Goal: Task Accomplishment & Management: Use online tool/utility

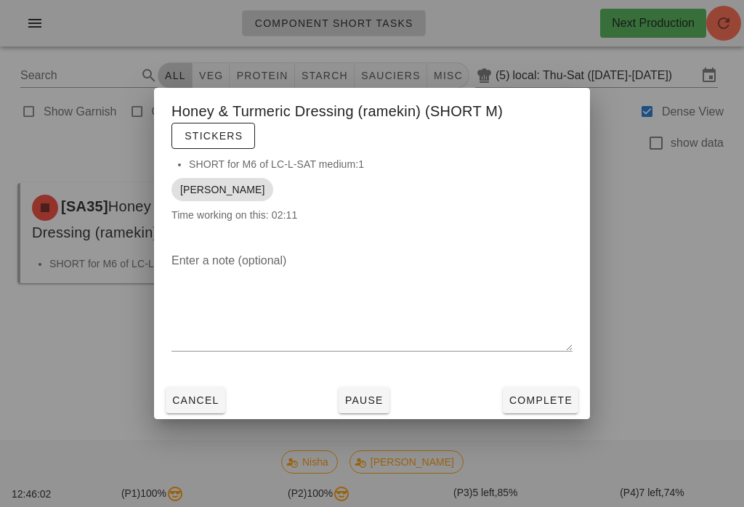
click at [549, 406] on span "Complete" at bounding box center [541, 400] width 64 height 12
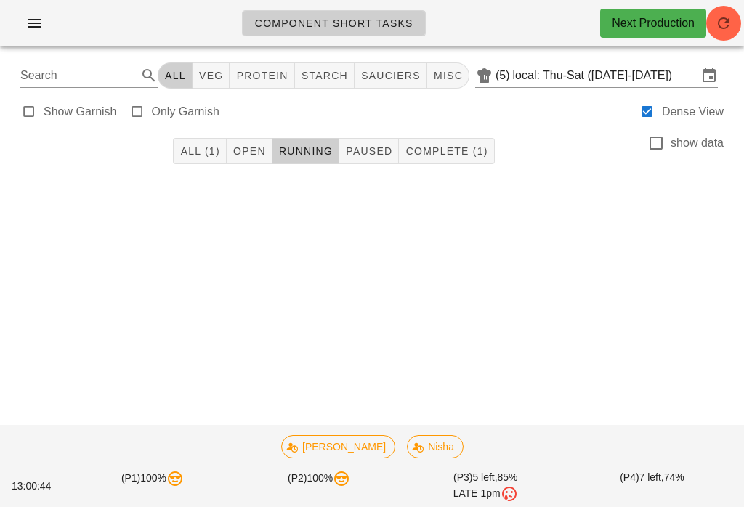
click at [33, 16] on icon "button" at bounding box center [34, 23] width 17 height 17
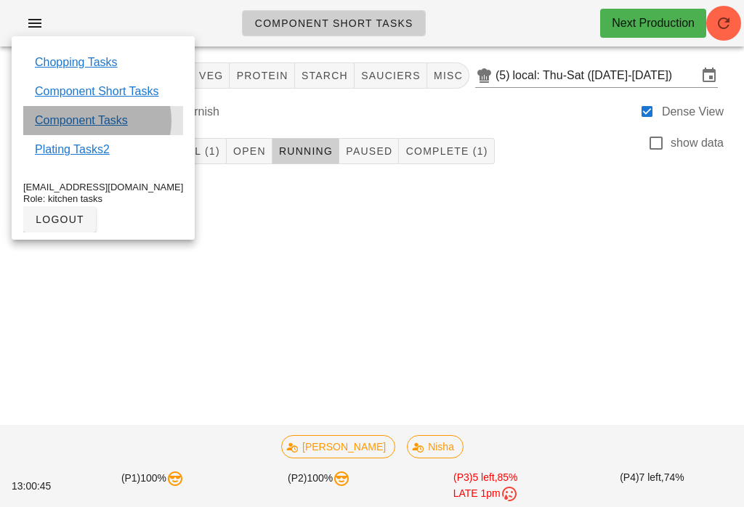
click at [67, 112] on link "Component Tasks" at bounding box center [81, 120] width 93 height 17
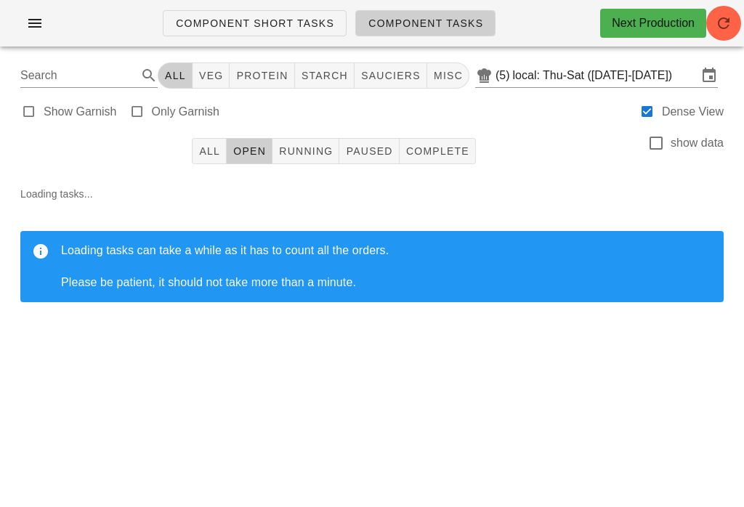
click at [719, 23] on icon "button" at bounding box center [723, 23] width 17 height 17
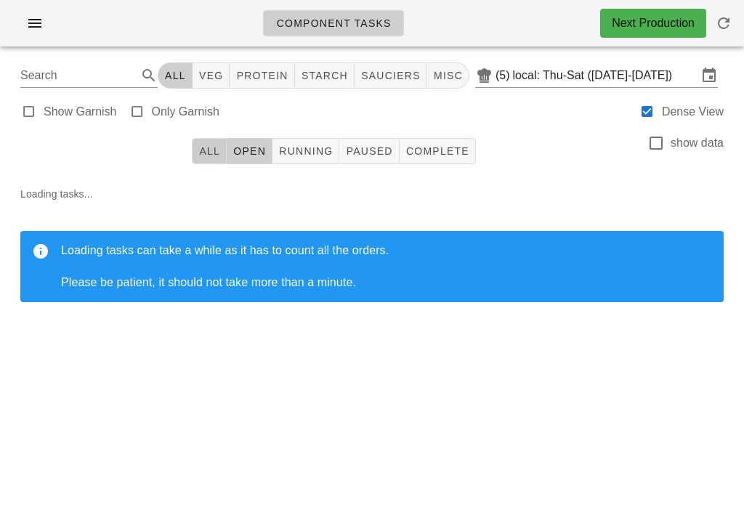
click at [208, 160] on button "All" at bounding box center [209, 151] width 35 height 26
click at [265, 145] on span "Open" at bounding box center [248, 151] width 33 height 12
click at [209, 86] on button "veg" at bounding box center [212, 75] width 38 height 26
type input "team:veg"
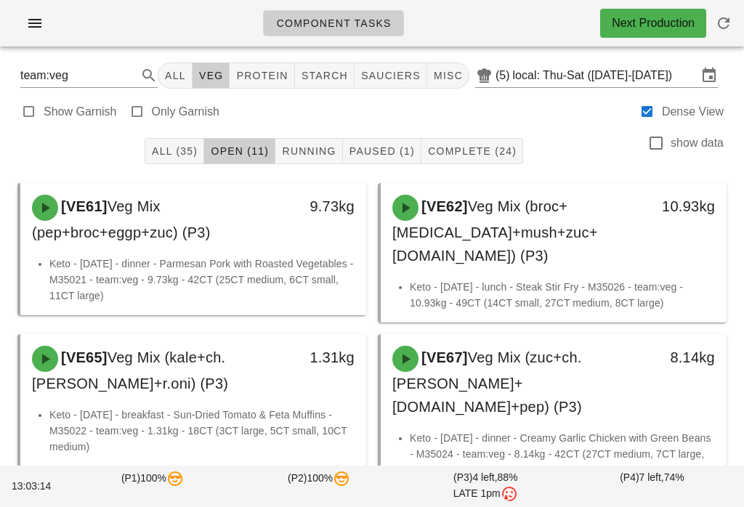
click at [35, 27] on icon "button" at bounding box center [34, 23] width 17 height 17
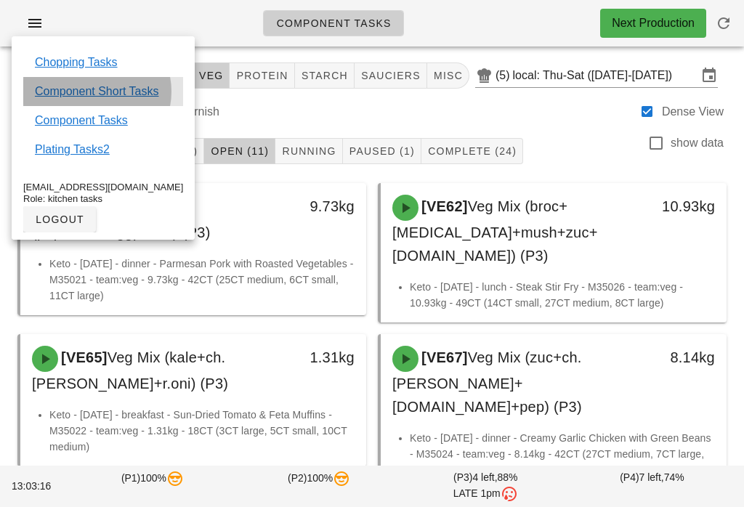
click at [70, 91] on link "Component Short Tasks" at bounding box center [97, 91] width 124 height 17
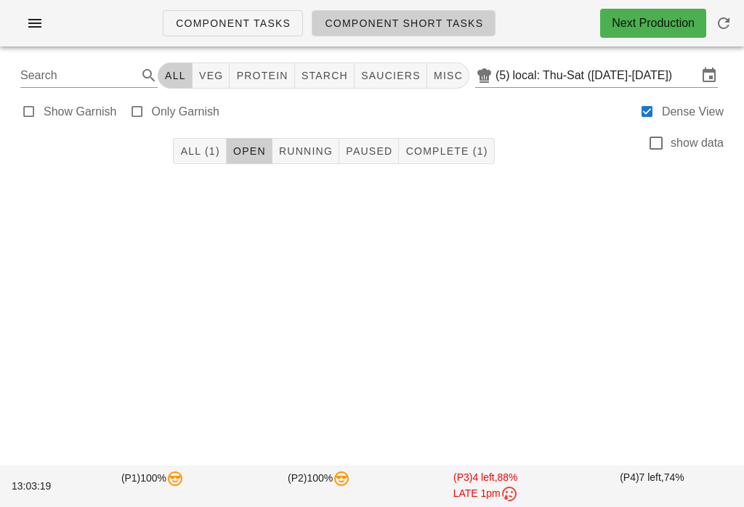
click at [445, 143] on button "Complete (1)" at bounding box center [446, 151] width 95 height 26
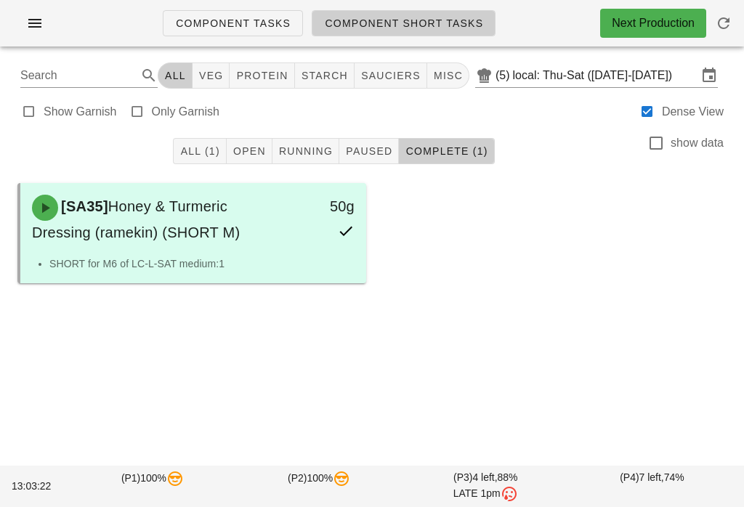
click at [242, 142] on button "Open" at bounding box center [250, 151] width 46 height 26
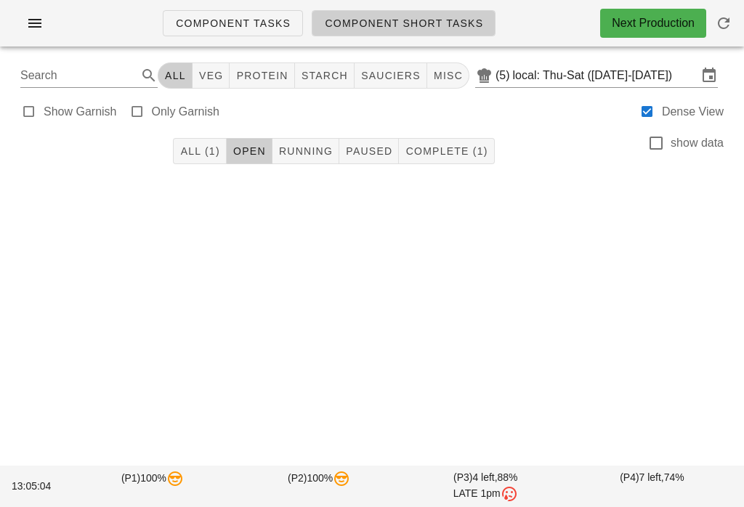
click at [205, 142] on button "All (1)" at bounding box center [199, 151] width 53 height 26
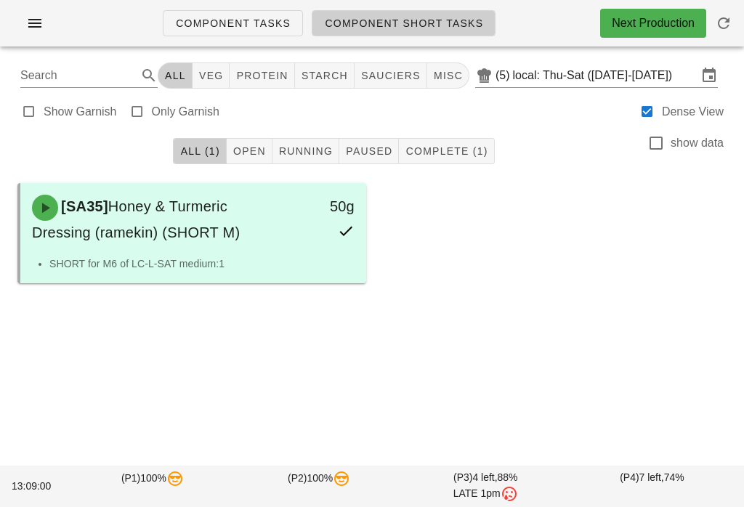
click at [194, 32] on link "Component Tasks" at bounding box center [233, 23] width 140 height 26
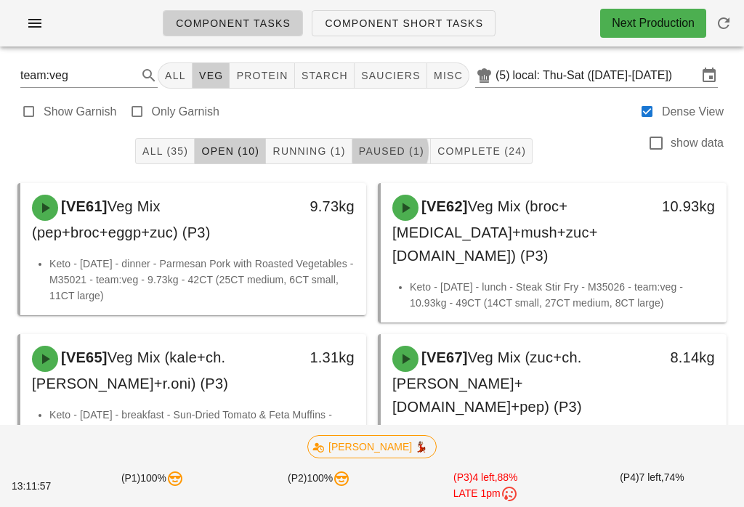
click at [315, 142] on button "Running (1)" at bounding box center [309, 151] width 86 height 26
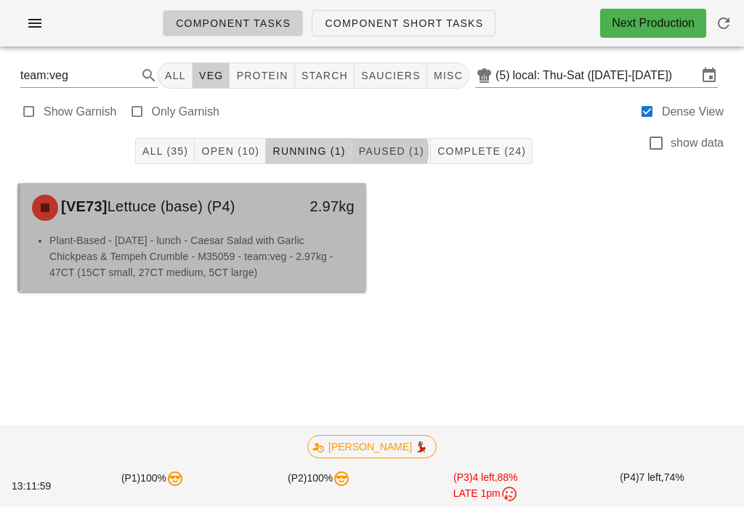
click at [276, 242] on li "Plant-Based - [DATE] - lunch - Caesar Salad with Garlic Chickpeas & Tempeh Crum…" at bounding box center [201, 256] width 305 height 48
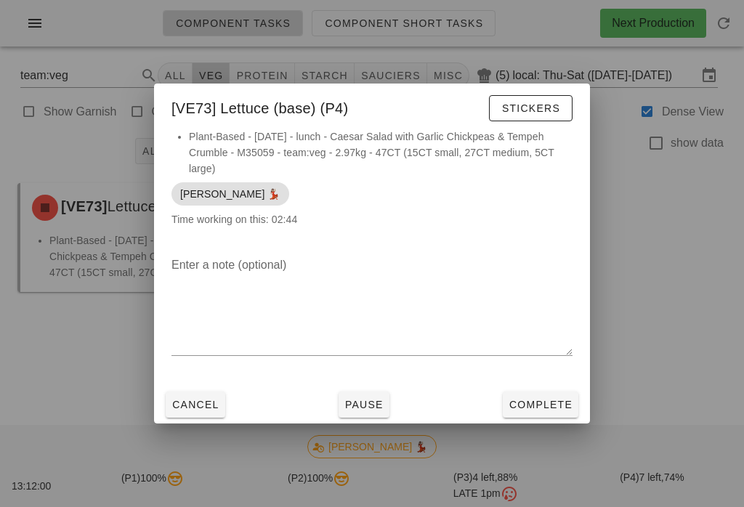
click at [344, 416] on button "Pause" at bounding box center [364, 405] width 51 height 26
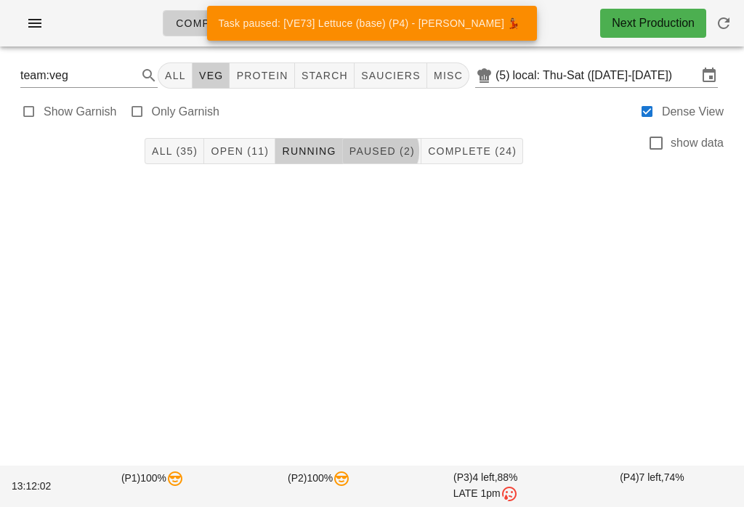
click at [223, 145] on span "Open (11)" at bounding box center [239, 151] width 59 height 12
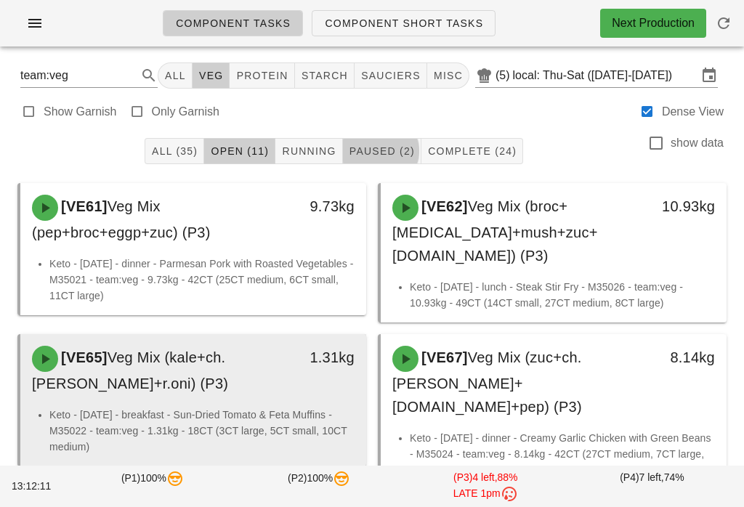
click at [221, 407] on li "Keto - [DATE] - breakfast - Sun-Dried Tomato & Feta Muffins - M35022 - team:veg…" at bounding box center [201, 431] width 305 height 48
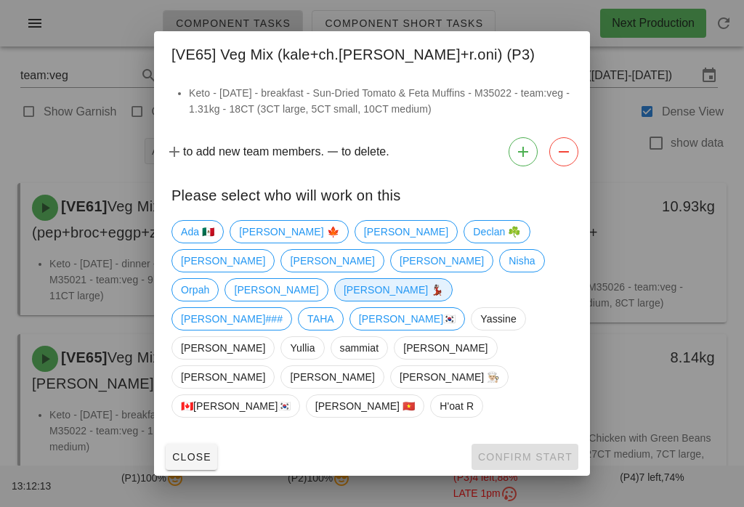
click at [411, 294] on span "[PERSON_NAME] 💃🏽" at bounding box center [394, 290] width 100 height 22
click at [549, 451] on span "Confirm Start" at bounding box center [524, 457] width 95 height 12
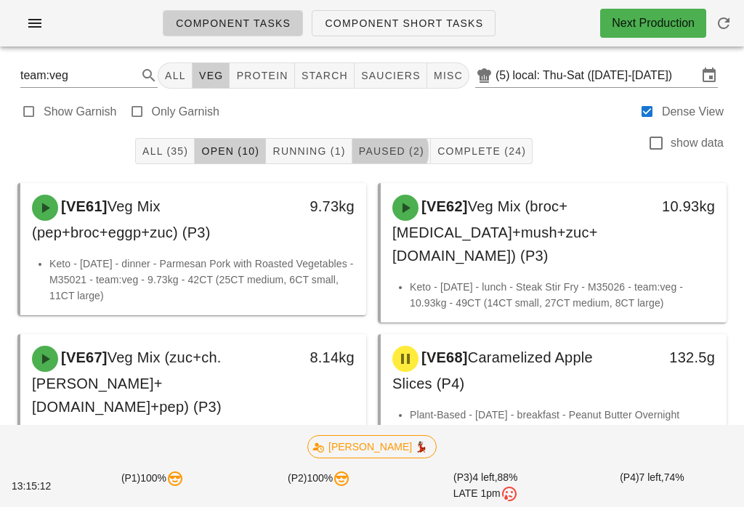
click at [38, 12] on button "button" at bounding box center [35, 23] width 46 height 26
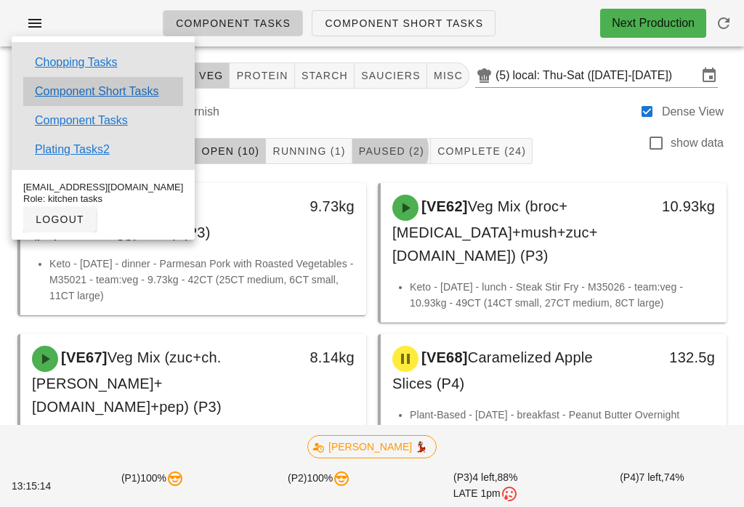
click at [139, 92] on link "Component Short Tasks" at bounding box center [97, 91] width 124 height 17
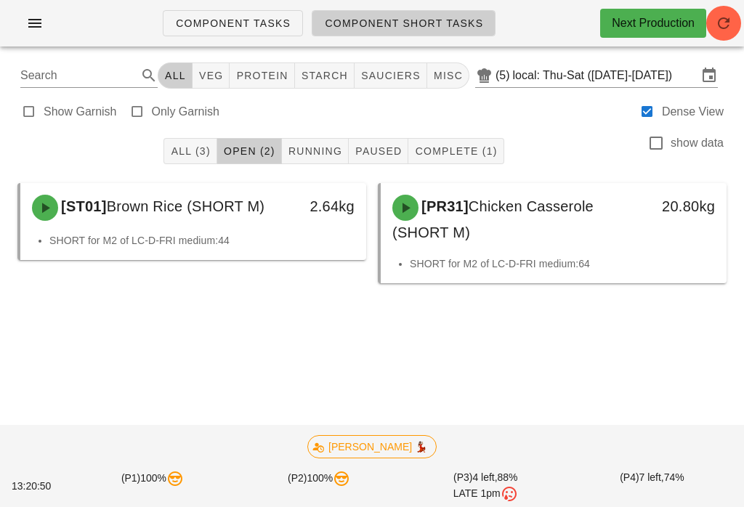
click at [219, 68] on button "veg" at bounding box center [212, 75] width 38 height 26
type input "team:veg"
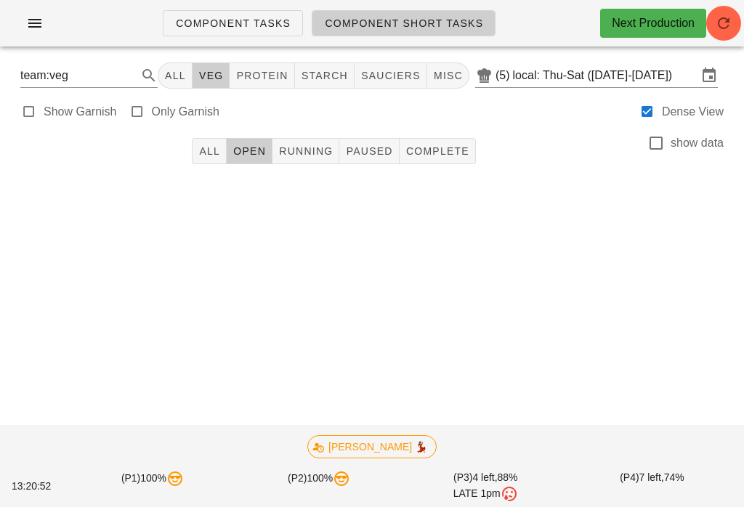
click at [177, 65] on button "All" at bounding box center [175, 75] width 35 height 26
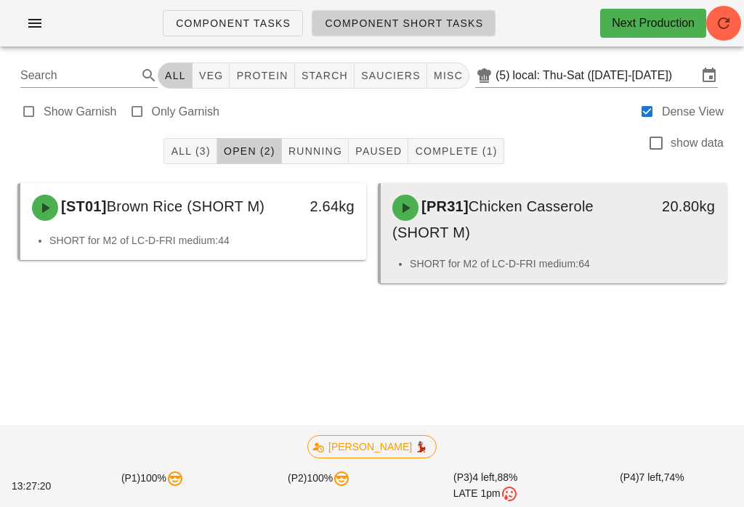
click at [628, 223] on div "[PR31] Chicken Casserole (SHORT M)" at bounding box center [511, 219] width 255 height 67
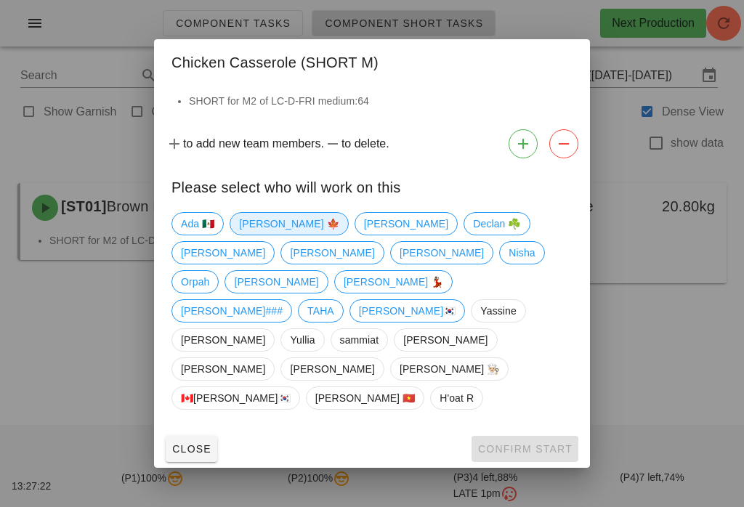
click at [251, 235] on span "[PERSON_NAME] 🍁" at bounding box center [289, 224] width 100 height 22
click at [521, 430] on div "Close Confirm Start" at bounding box center [372, 449] width 436 height 38
click at [530, 443] on span "Confirm Start" at bounding box center [524, 449] width 95 height 12
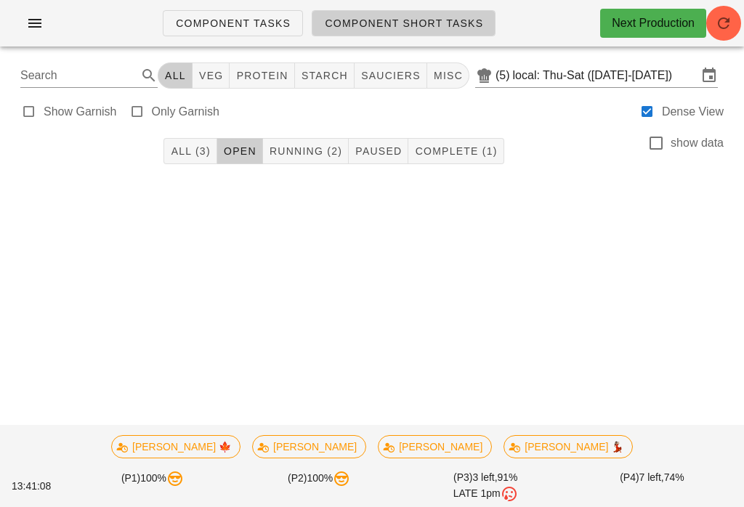
click at [187, 139] on button "All (3)" at bounding box center [189, 151] width 53 height 26
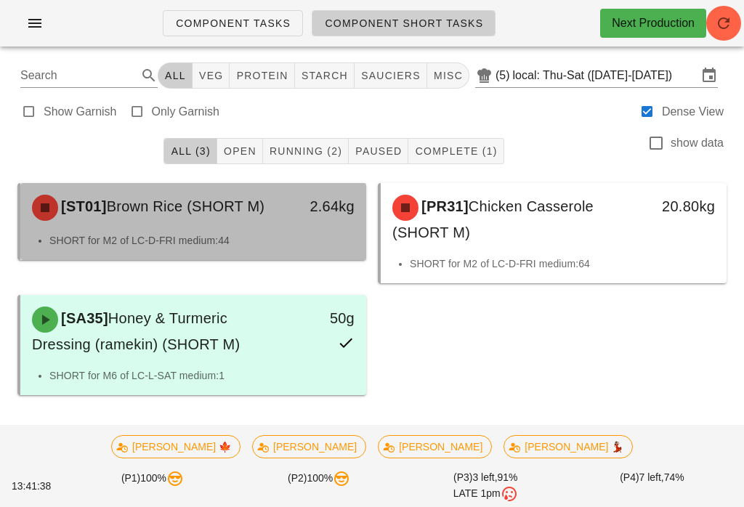
click at [305, 200] on div "2.64kg" at bounding box center [321, 206] width 68 height 23
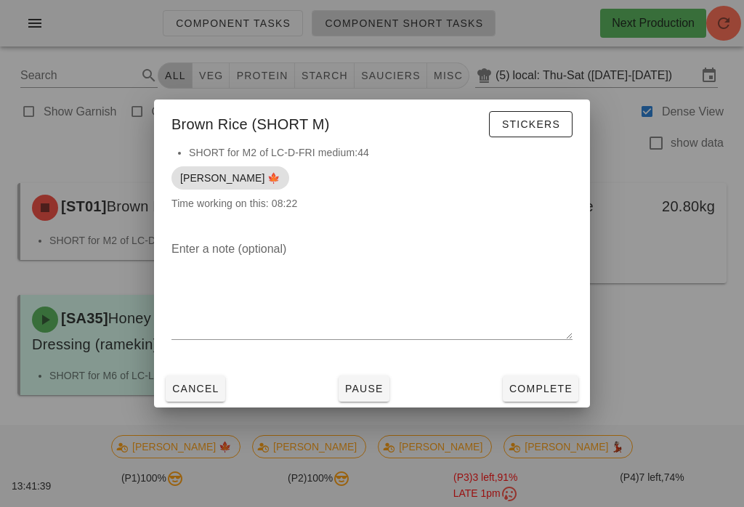
click at [543, 376] on button "Complete" at bounding box center [541, 389] width 76 height 26
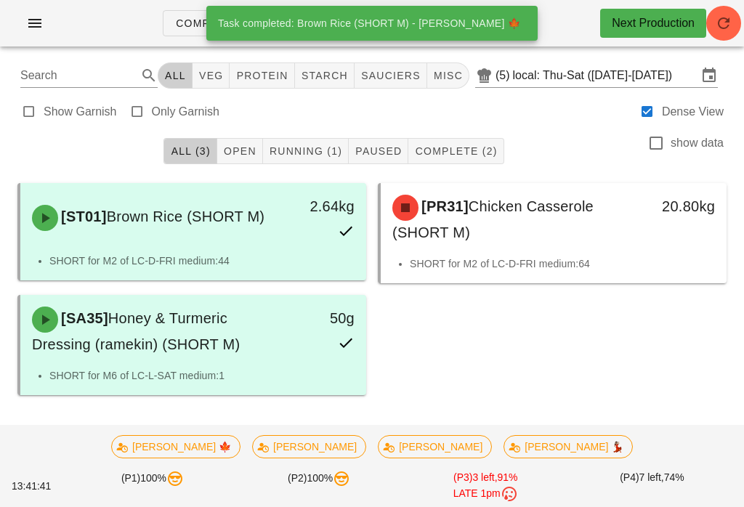
click at [180, 23] on span "Component Tasks" at bounding box center [233, 23] width 116 height 12
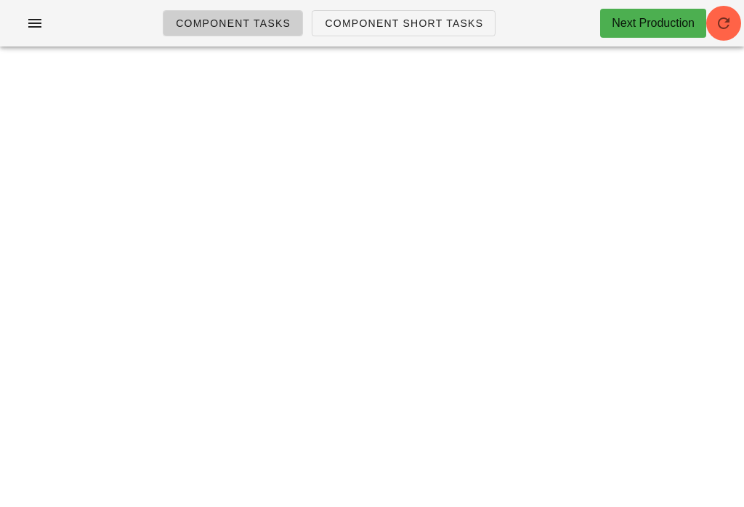
click at [726, 23] on icon "button" at bounding box center [723, 23] width 17 height 17
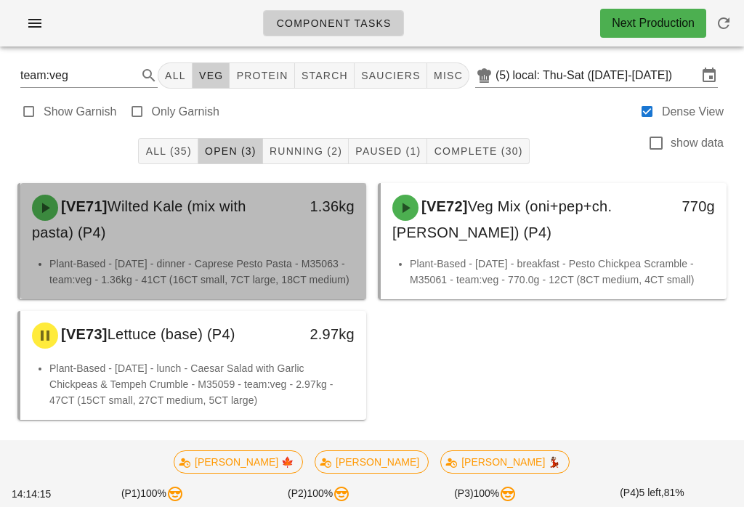
click at [297, 253] on div "[VE71] Wilted Kale (mix with pasta) (P4) 1.36kg" at bounding box center [193, 219] width 346 height 73
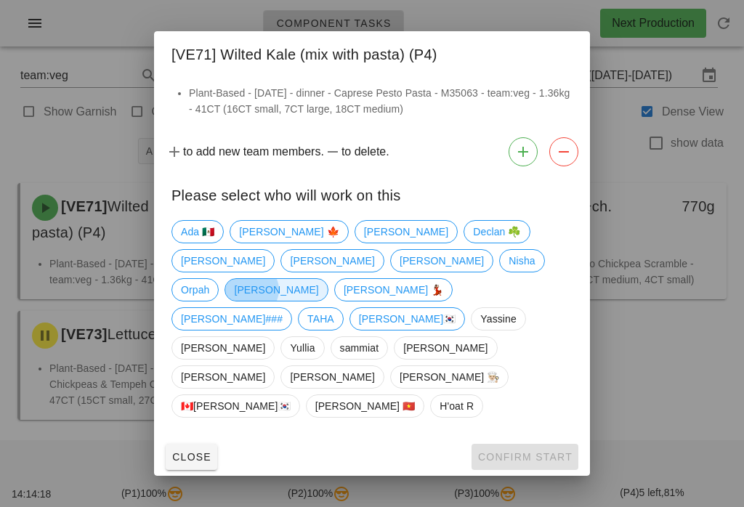
click at [318, 298] on span "[PERSON_NAME]" at bounding box center [276, 290] width 84 height 22
click at [535, 438] on div "Close Confirm Start" at bounding box center [372, 457] width 436 height 38
click at [538, 451] on span "Confirm Start" at bounding box center [524, 457] width 95 height 12
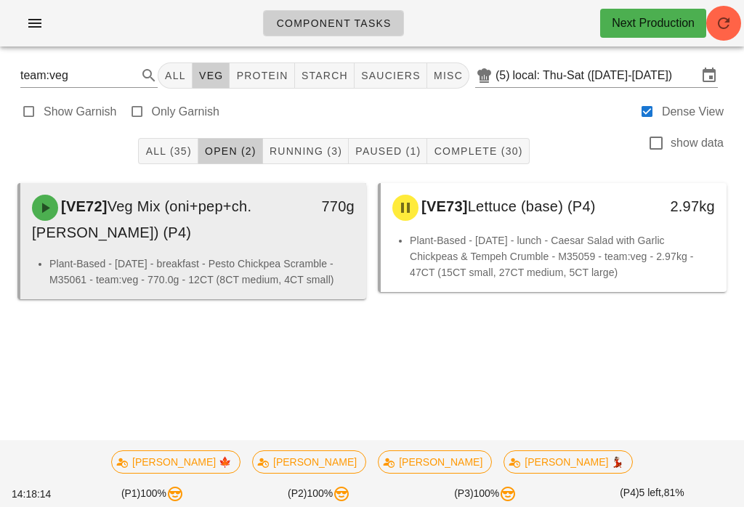
click at [192, 219] on div "[VE72] Veg Mix (oni+pep+ch.tom) (P4)" at bounding box center [150, 219] width 255 height 67
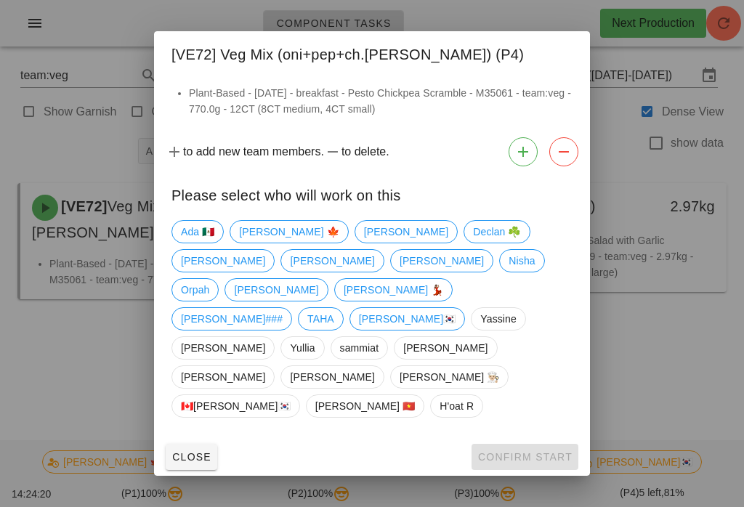
click at [699, 349] on div at bounding box center [372, 253] width 744 height 507
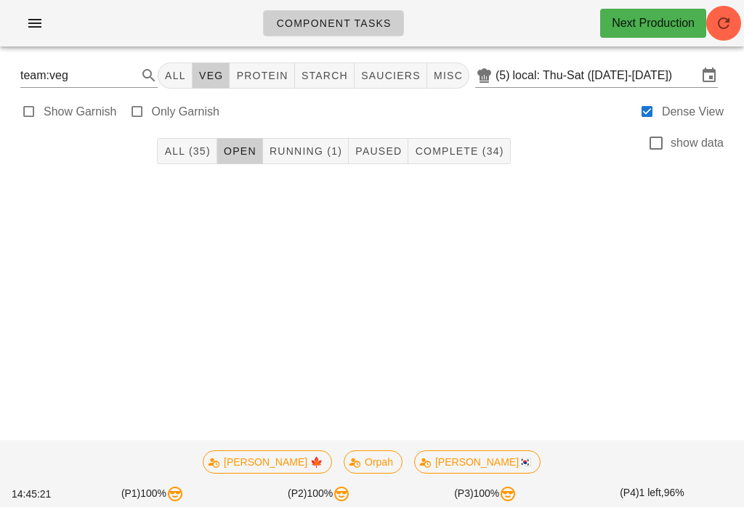
click at [314, 145] on span "Running (1)" at bounding box center [305, 151] width 73 height 12
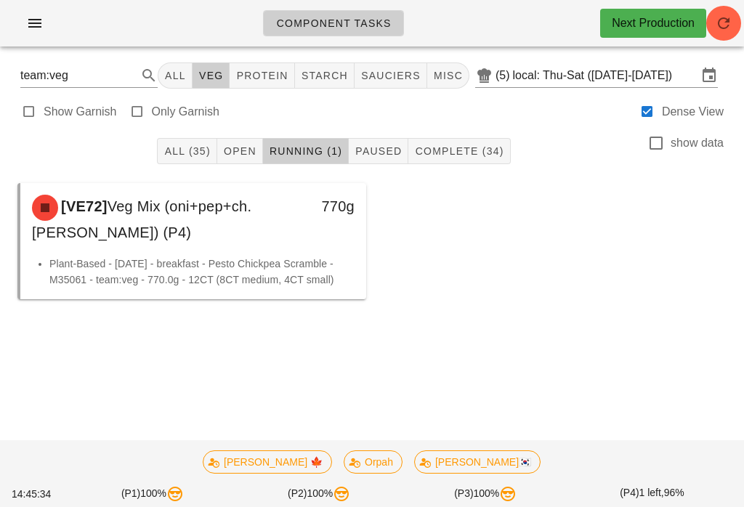
click at [187, 154] on span "All (35)" at bounding box center [186, 151] width 46 height 12
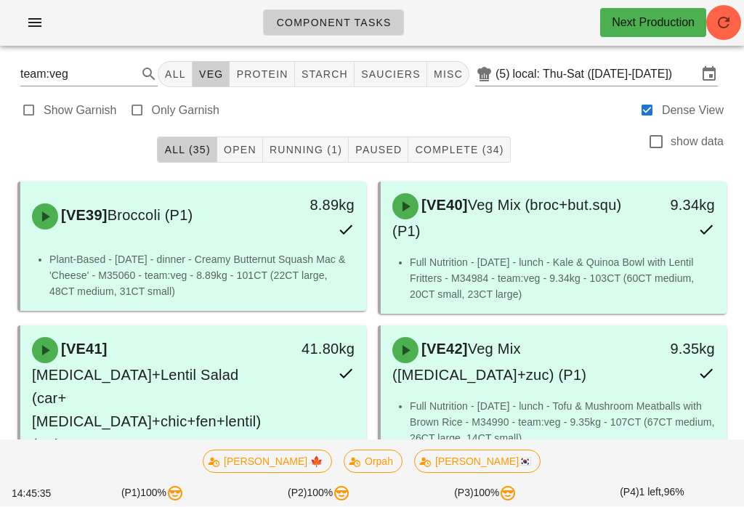
scroll to position [1, 0]
click at [60, 55] on div "Component Tasks Next Production" at bounding box center [372, 28] width 744 height 58
click at [55, 19] on button "button" at bounding box center [35, 23] width 46 height 26
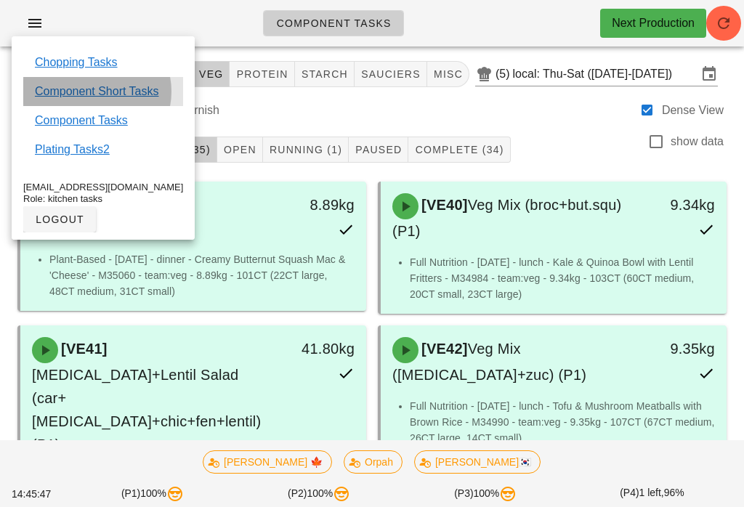
click at [124, 92] on link "Component Short Tasks" at bounding box center [97, 91] width 124 height 17
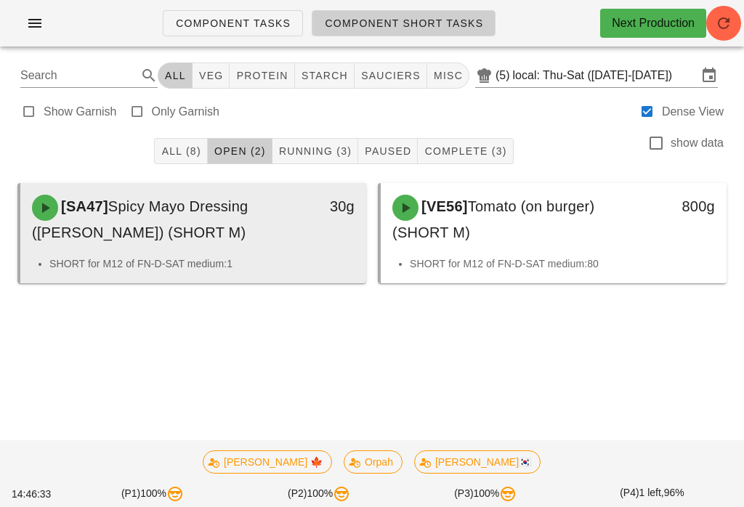
click at [301, 238] on div "30g" at bounding box center [320, 219] width 85 height 67
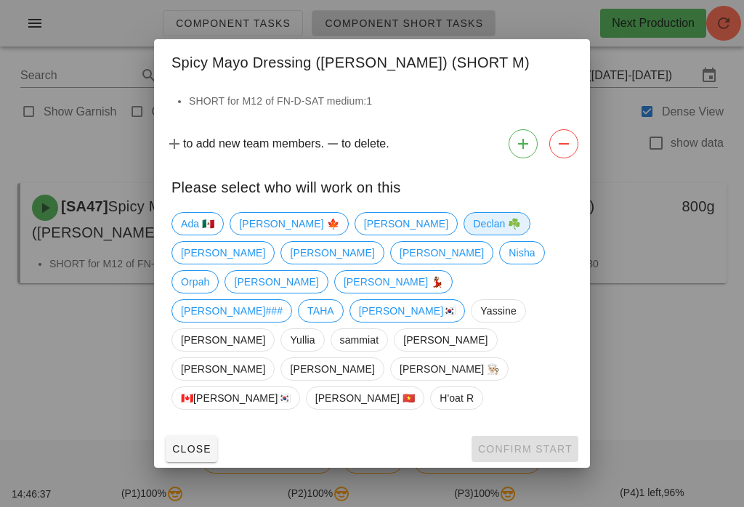
click at [464, 235] on span "Declan ☘️" at bounding box center [497, 223] width 66 height 23
click at [318, 293] on span "[PERSON_NAME]" at bounding box center [276, 282] width 84 height 22
click at [473, 235] on span "Declan ☘️" at bounding box center [496, 224] width 47 height 22
click at [520, 443] on span "Confirm Start" at bounding box center [524, 449] width 95 height 12
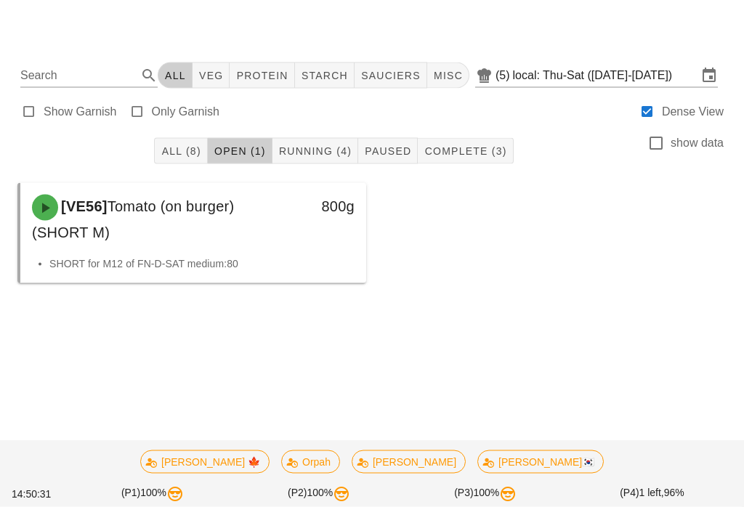
scroll to position [23, 0]
click at [309, 105] on div "Show Garnish Only Garnish Dense View" at bounding box center [372, 110] width 726 height 35
click at [320, 145] on span "Running (4)" at bounding box center [314, 151] width 73 height 12
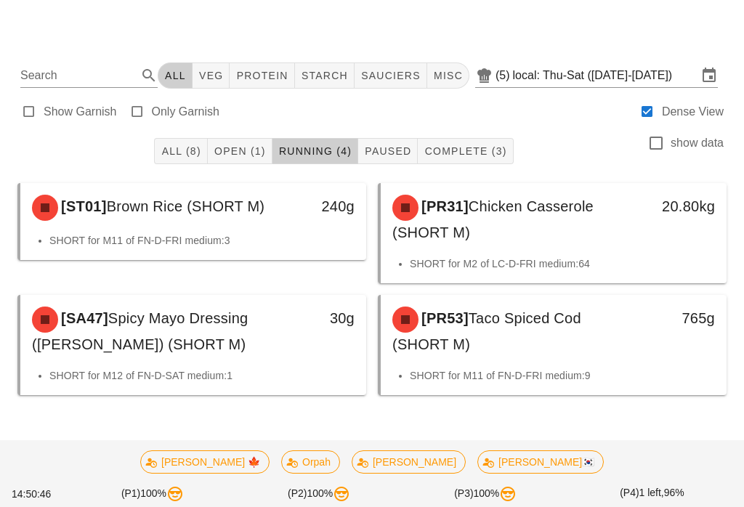
click at [170, 128] on div "All (8) Open (1) Running (4) Paused Complete (3) show data" at bounding box center [372, 151] width 726 height 46
click at [190, 138] on button "All (8)" at bounding box center [180, 151] width 53 height 26
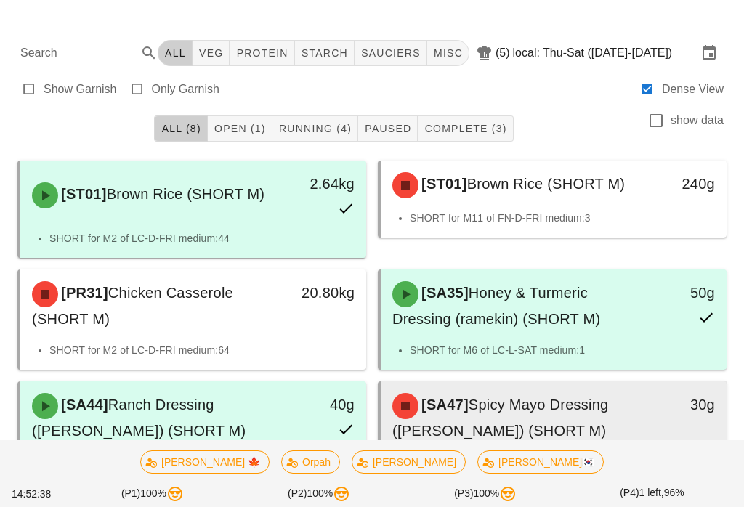
click at [608, 413] on span "Spicy Mayo Dressing (ramekin) (SHORT M)" at bounding box center [500, 418] width 216 height 42
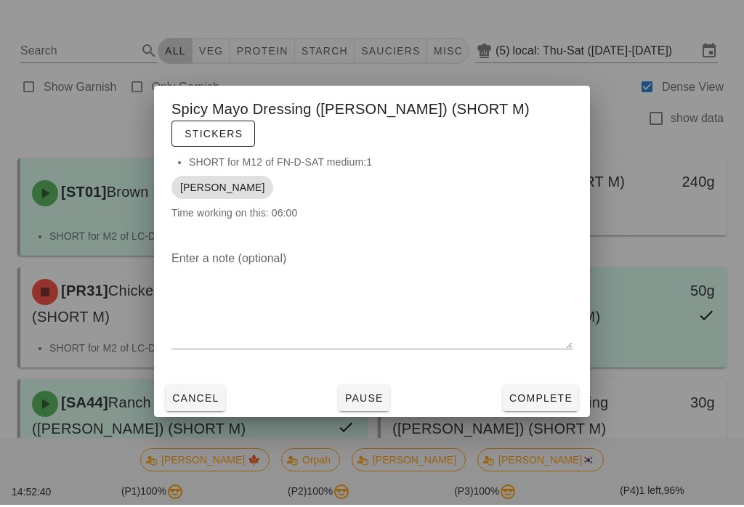
scroll to position [28, 0]
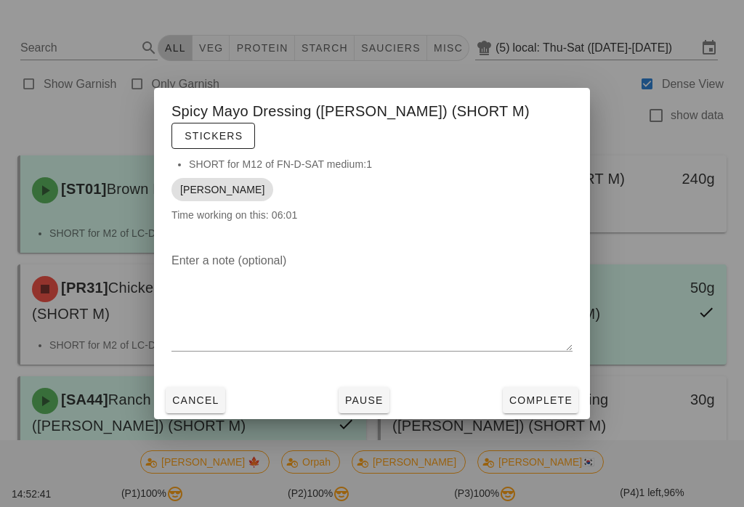
click at [546, 394] on span "Complete" at bounding box center [541, 400] width 64 height 12
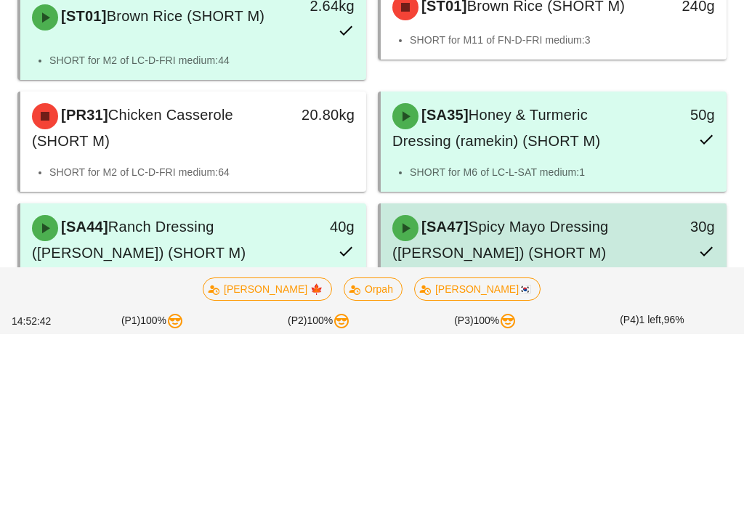
scroll to position [191, 0]
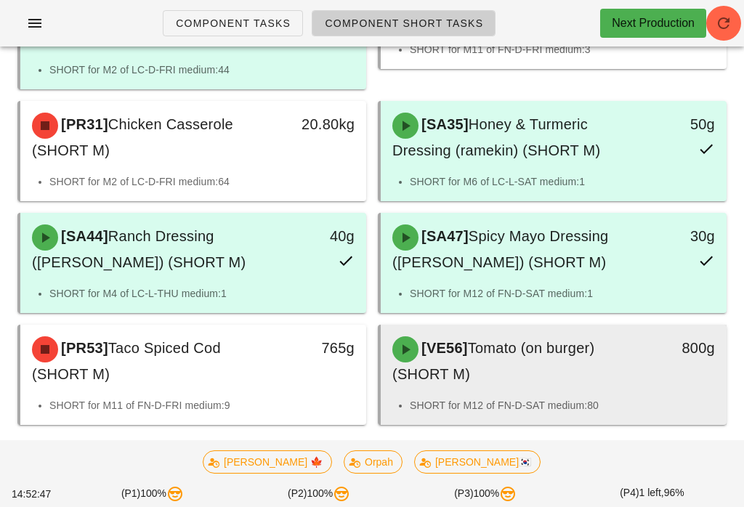
click at [449, 362] on div "[VE56] Tomato (on burger) (SHORT M)" at bounding box center [511, 361] width 255 height 67
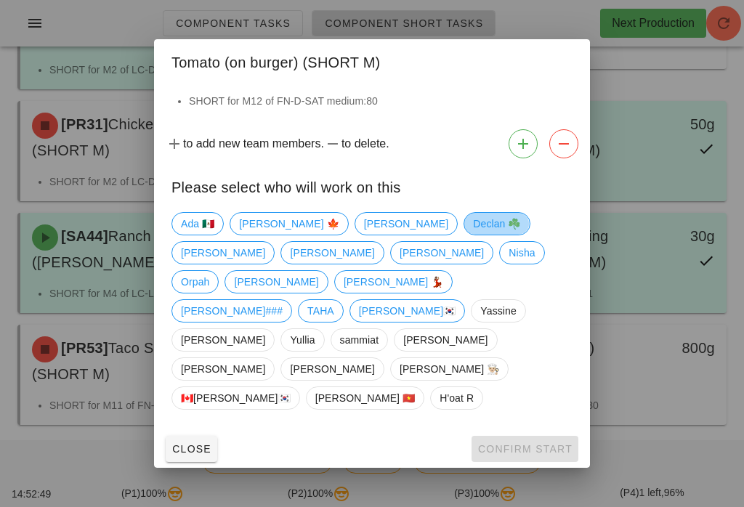
click at [473, 235] on span "Declan ☘️" at bounding box center [496, 224] width 47 height 22
click at [532, 443] on span "Confirm Start" at bounding box center [524, 449] width 95 height 12
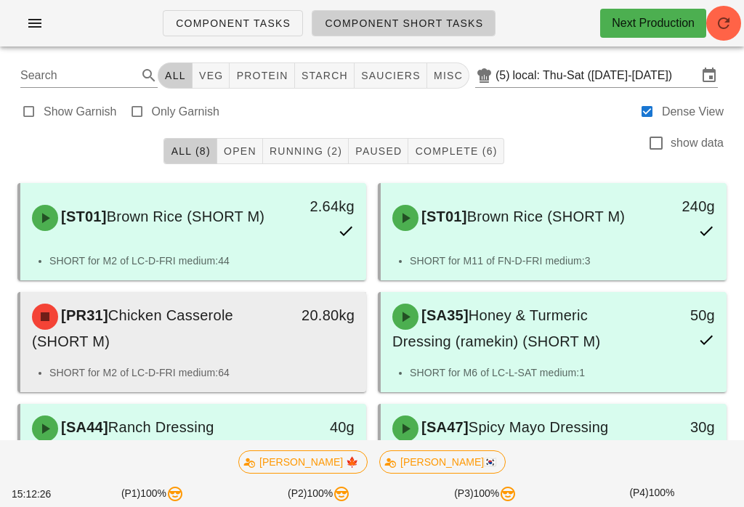
click at [270, 347] on div "[PR31] Chicken Casserole (SHORT M)" at bounding box center [150, 328] width 255 height 67
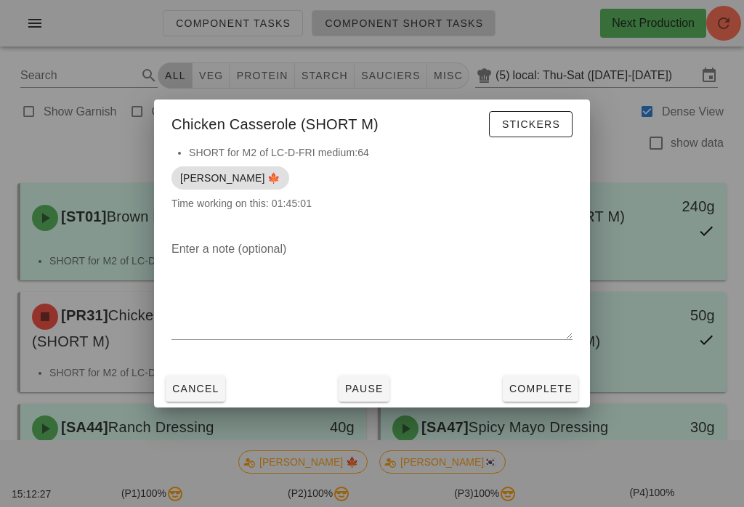
click at [556, 396] on button "Complete" at bounding box center [541, 389] width 76 height 26
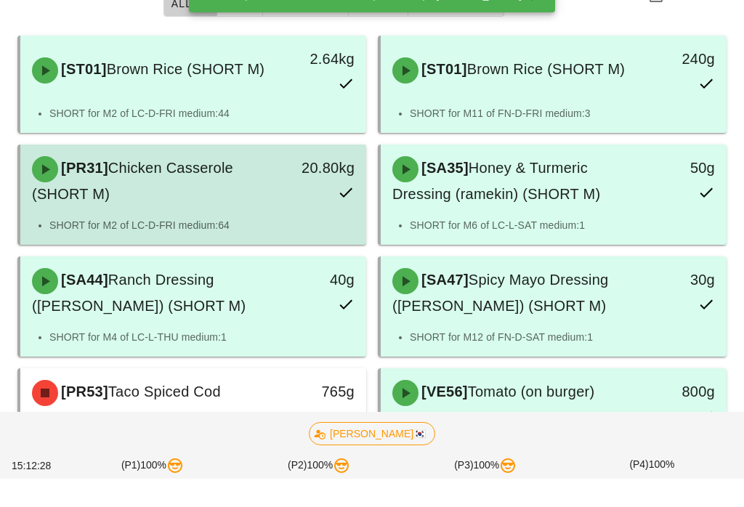
scroll to position [191, 0]
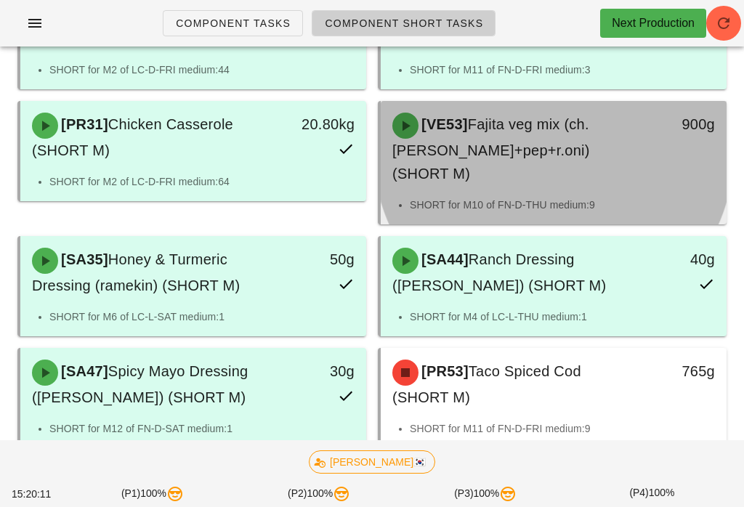
click at [519, 123] on span "Fajita veg mix (ch.tom+pep+r.oni) (SHORT M)" at bounding box center [491, 148] width 198 height 65
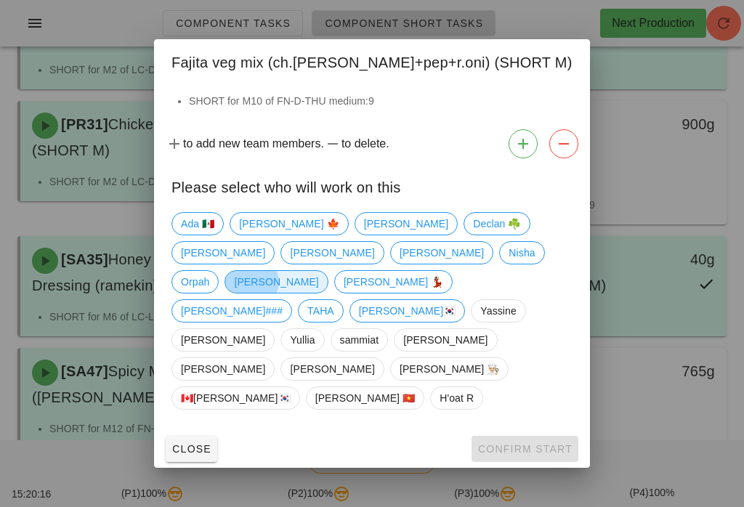
click at [318, 293] on span "[PERSON_NAME]" at bounding box center [276, 282] width 84 height 22
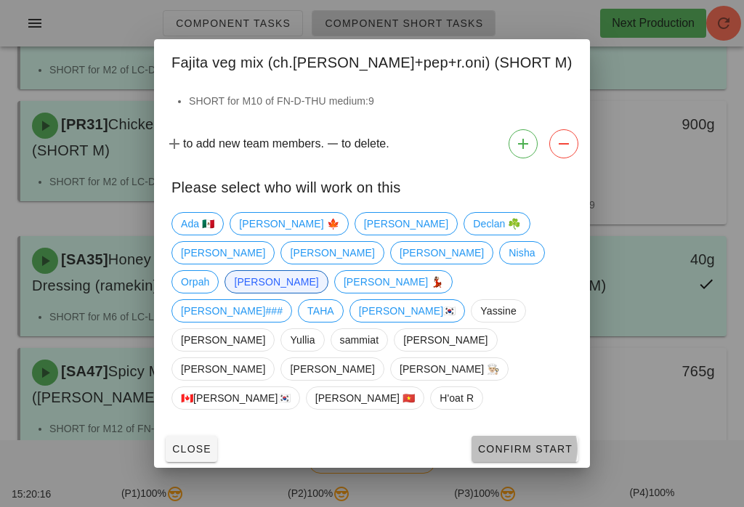
click at [526, 443] on span "Confirm Start" at bounding box center [524, 449] width 95 height 12
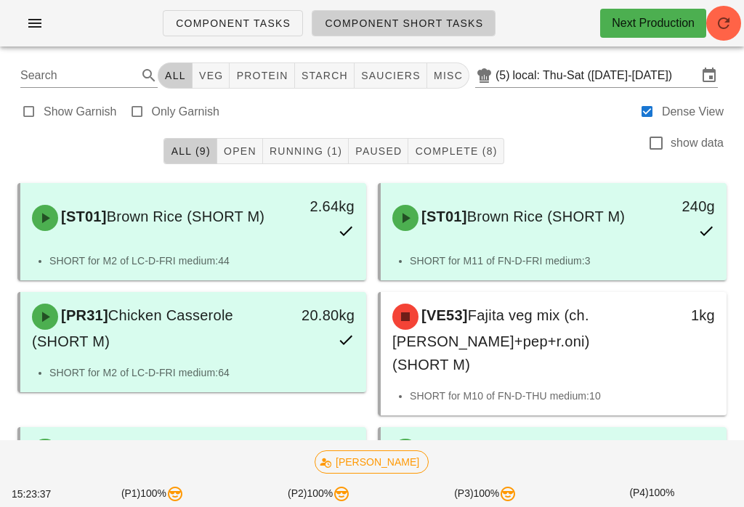
click at [287, 147] on span "Running (1)" at bounding box center [305, 151] width 73 height 12
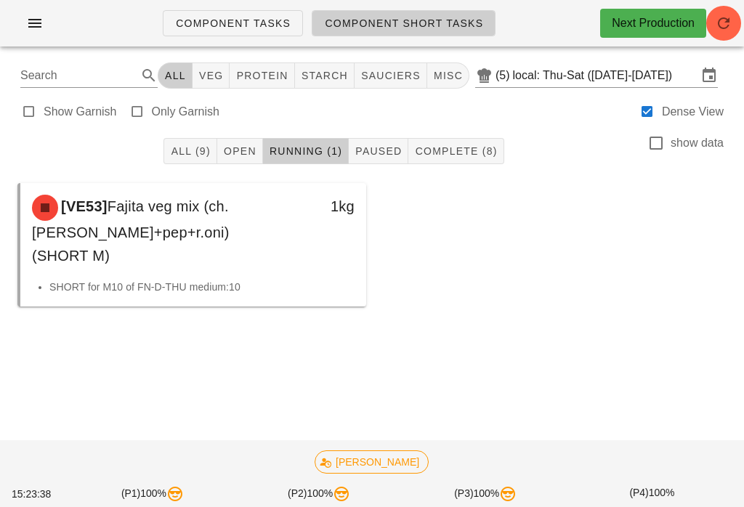
click at [247, 153] on span "Open" at bounding box center [239, 151] width 33 height 12
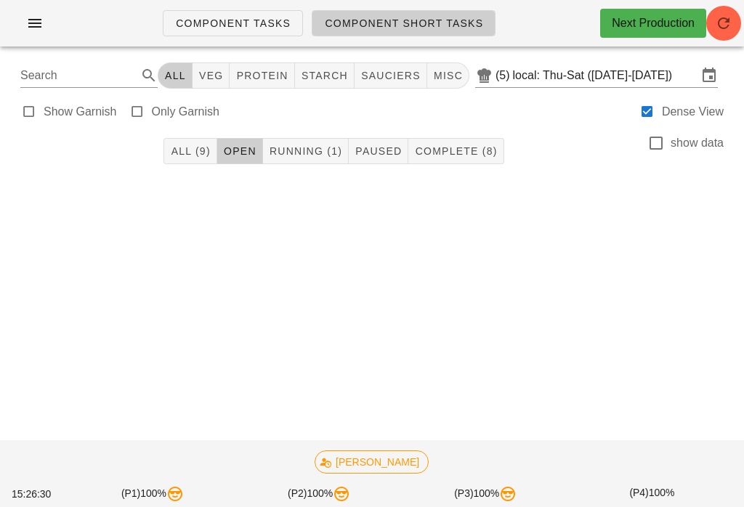
click at [279, 161] on button "Running (1)" at bounding box center [306, 151] width 86 height 26
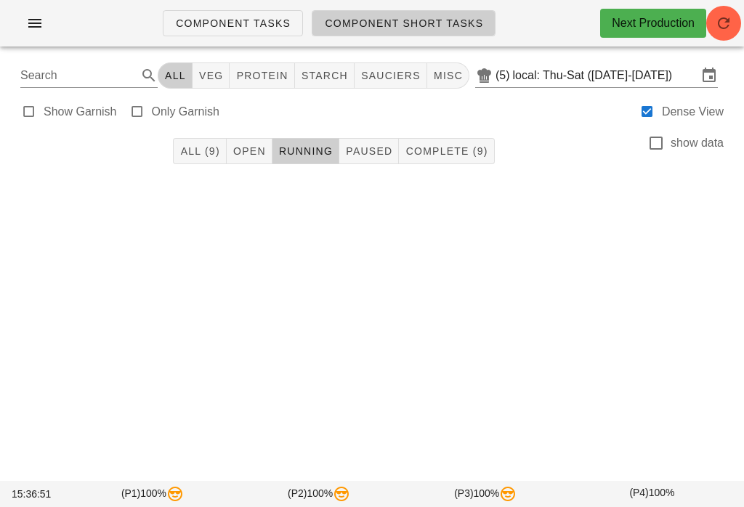
click at [238, 160] on button "Open" at bounding box center [250, 151] width 46 height 26
